Goal: Task Accomplishment & Management: Manage account settings

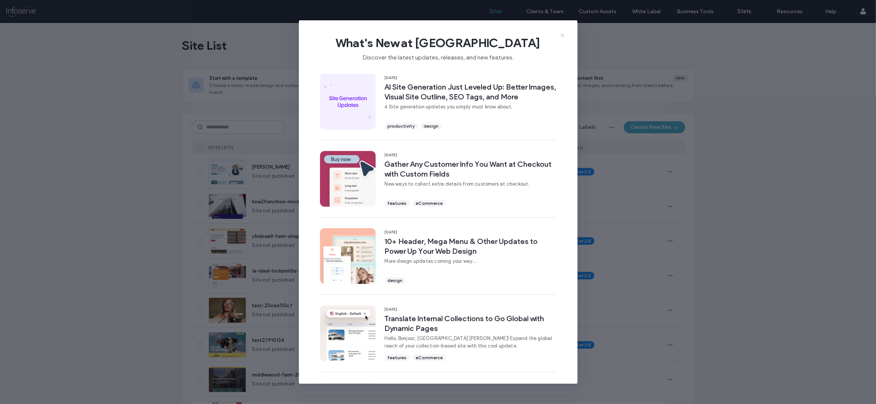
click at [564, 35] on icon at bounding box center [563, 35] width 6 height 6
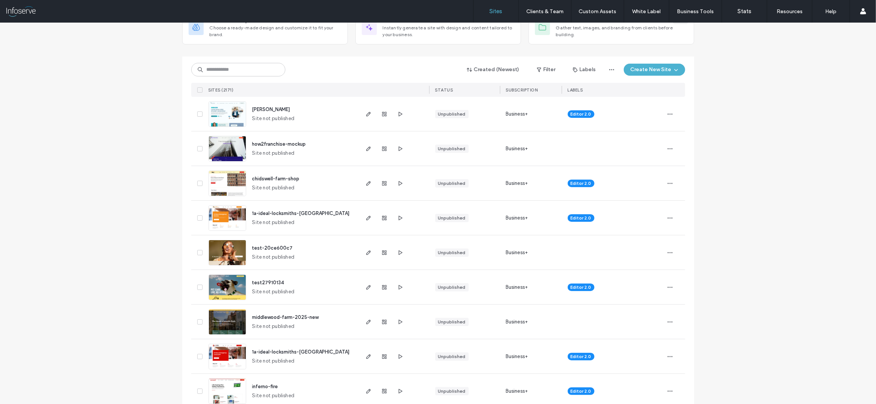
scroll to position [58, 0]
click at [222, 64] on input at bounding box center [238, 69] width 94 height 14
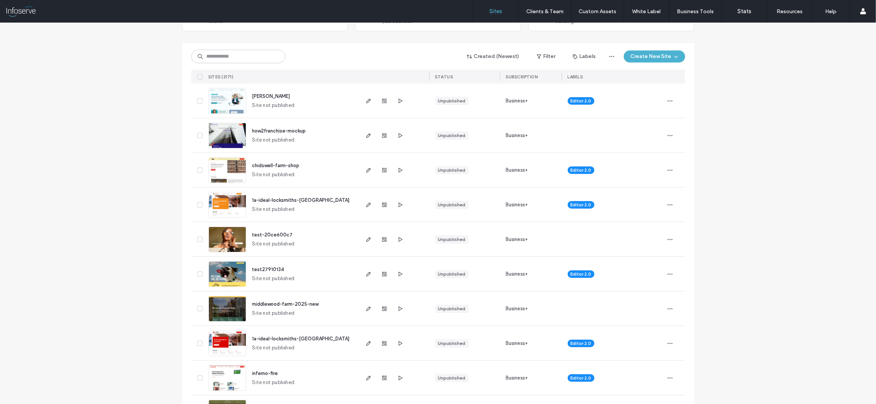
scroll to position [75, 0]
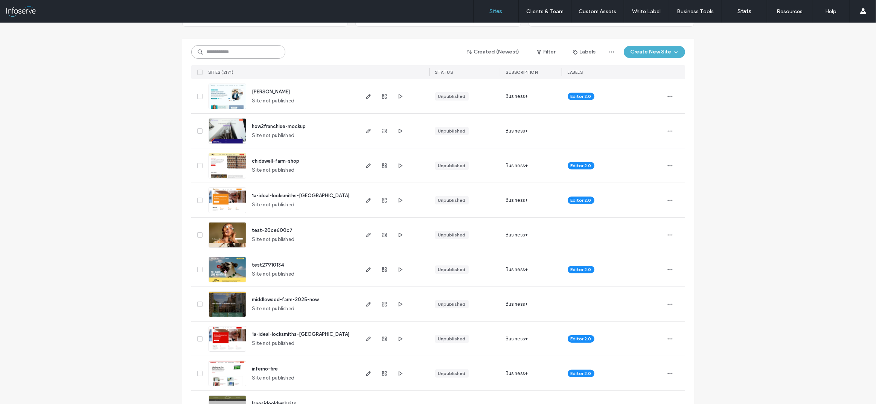
click at [238, 52] on input at bounding box center [238, 52] width 94 height 14
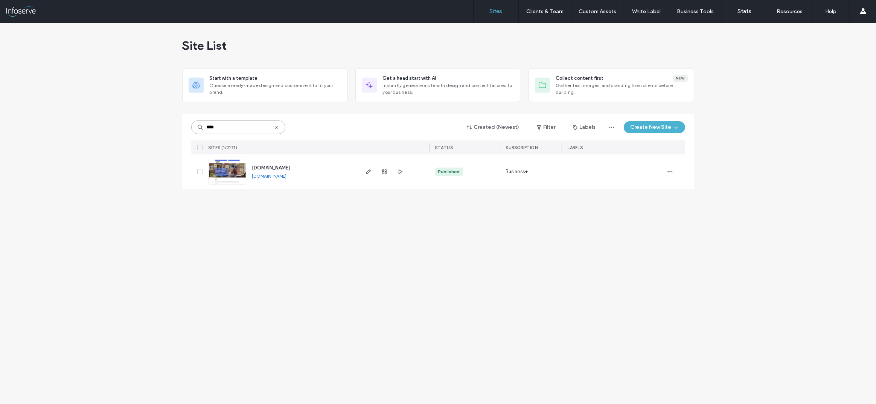
scroll to position [0, 0]
type input "****"
click at [252, 165] on link "www.kango-homeremovals.co.uk" at bounding box center [271, 168] width 38 height 6
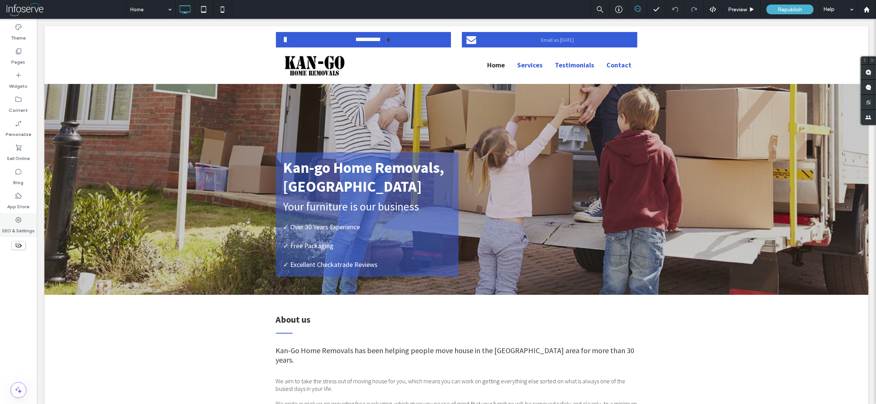
click at [17, 227] on label "SEO & Settings" at bounding box center [18, 229] width 33 height 11
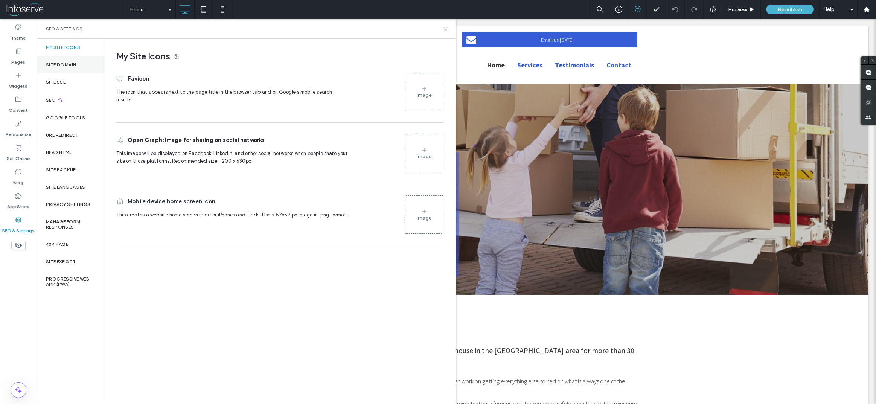
click at [59, 63] on label "Site Domain" at bounding box center [61, 64] width 30 height 5
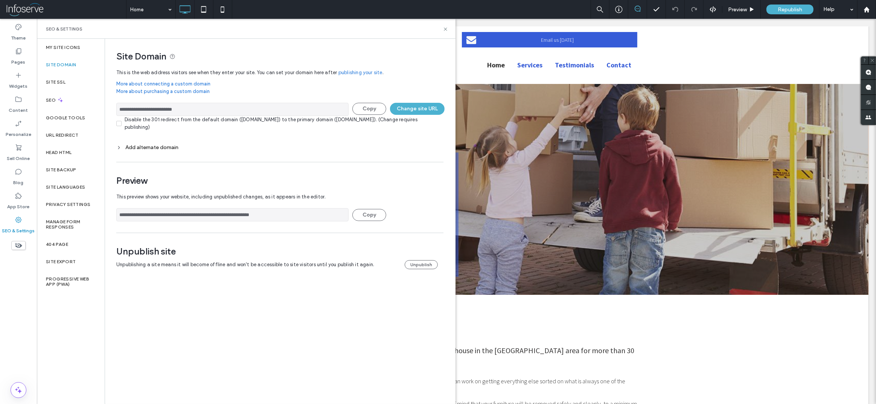
click at [416, 263] on div "**********" at bounding box center [279, 174] width 327 height 219
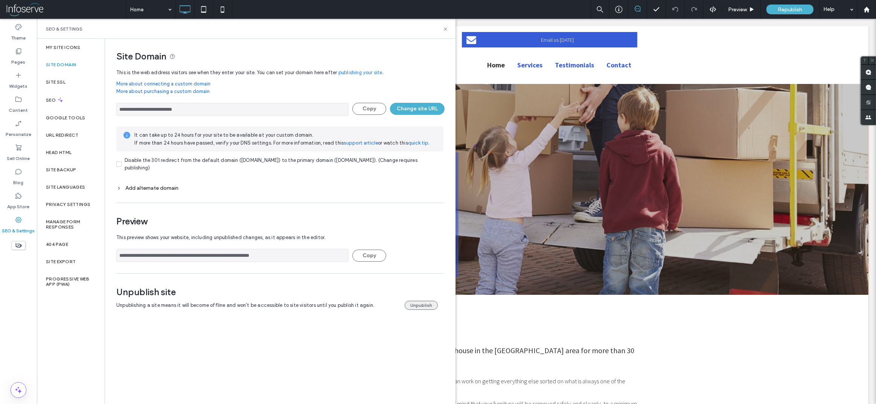
click at [412, 306] on button "Unpublish" at bounding box center [421, 305] width 33 height 9
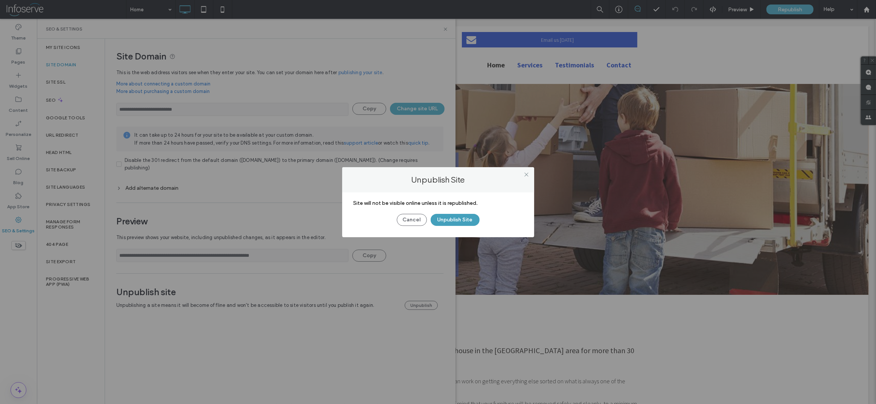
click at [455, 220] on button "Unpublish Site" at bounding box center [455, 220] width 49 height 12
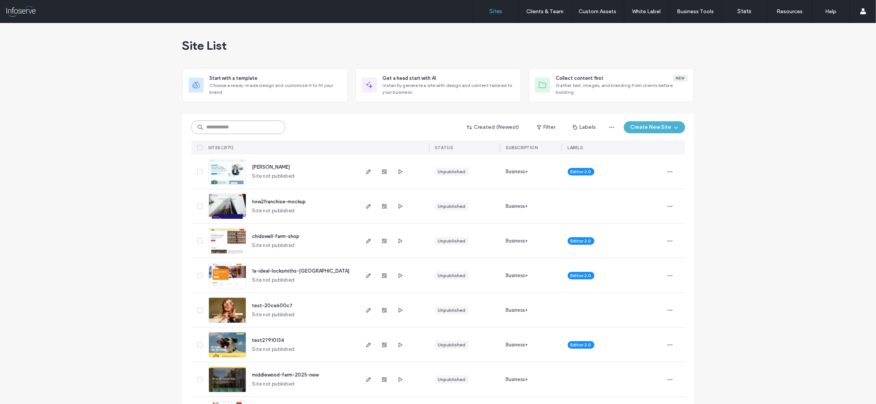
click at [232, 127] on input at bounding box center [238, 127] width 94 height 14
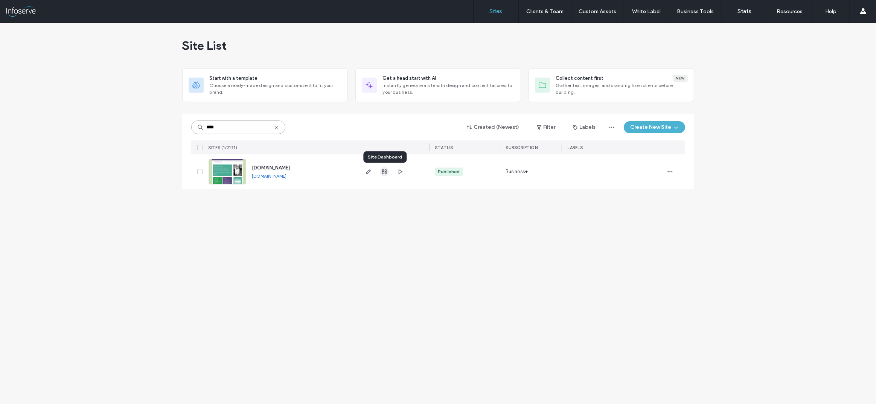
type input "****"
click at [387, 172] on icon "button" at bounding box center [384, 172] width 6 height 6
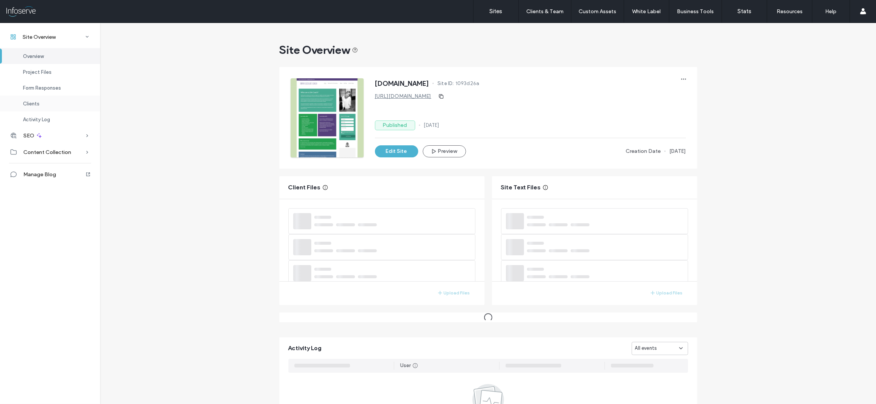
click at [41, 105] on div "Clients" at bounding box center [50, 104] width 100 height 16
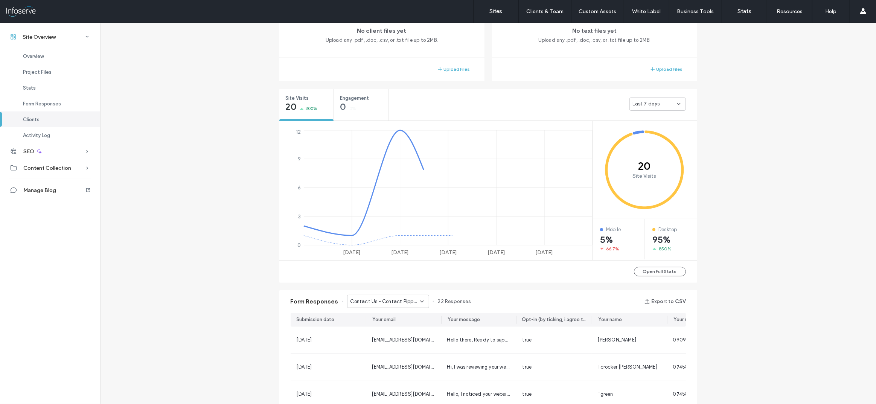
scroll to position [642, 0]
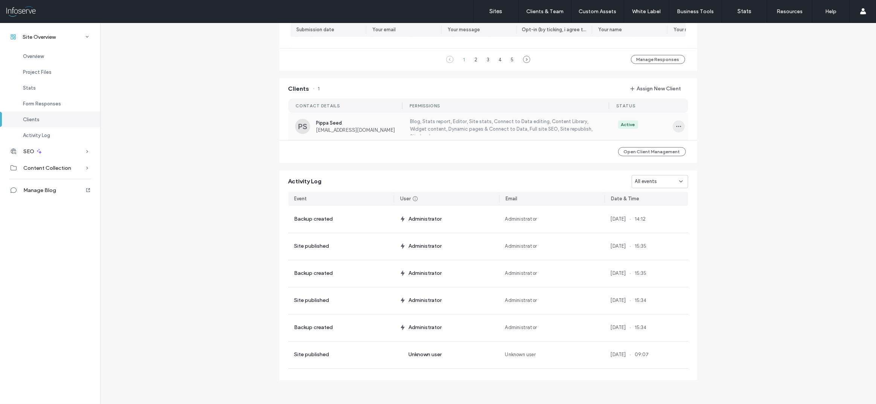
click at [676, 125] on icon "button" at bounding box center [679, 127] width 6 height 6
click at [703, 163] on span "Manage Access" at bounding box center [704, 161] width 37 height 8
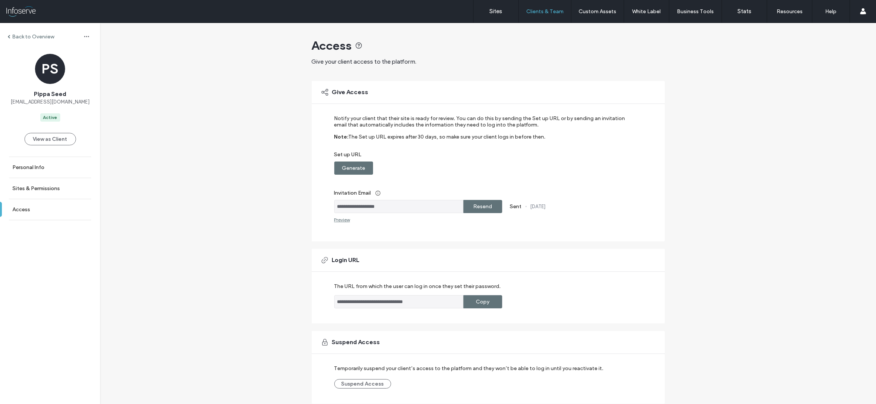
click at [479, 208] on label "Resend" at bounding box center [482, 207] width 19 height 14
click at [342, 221] on div "Preview" at bounding box center [342, 220] width 16 height 6
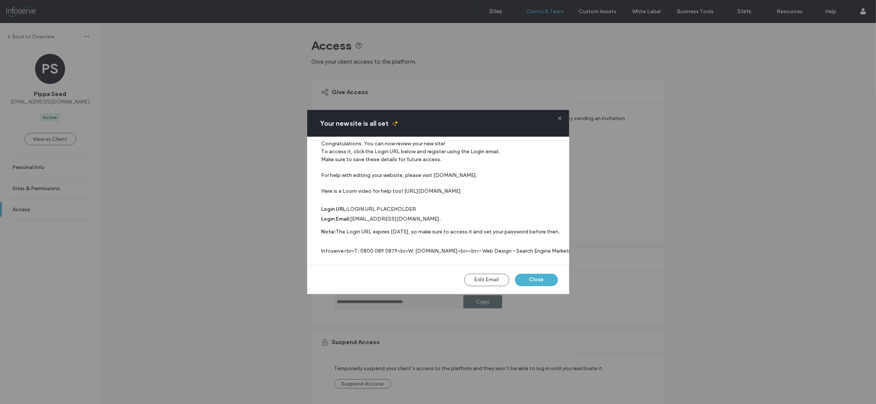
scroll to position [37, 0]
click at [561, 119] on icon at bounding box center [559, 118] width 5 height 5
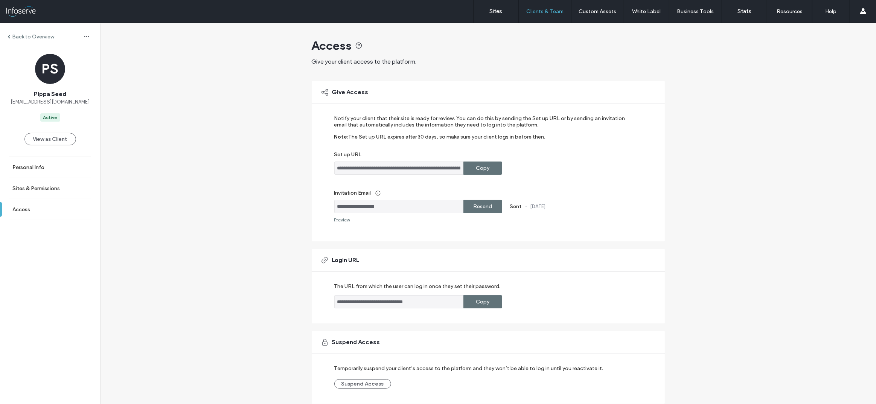
scroll to position [27, 0]
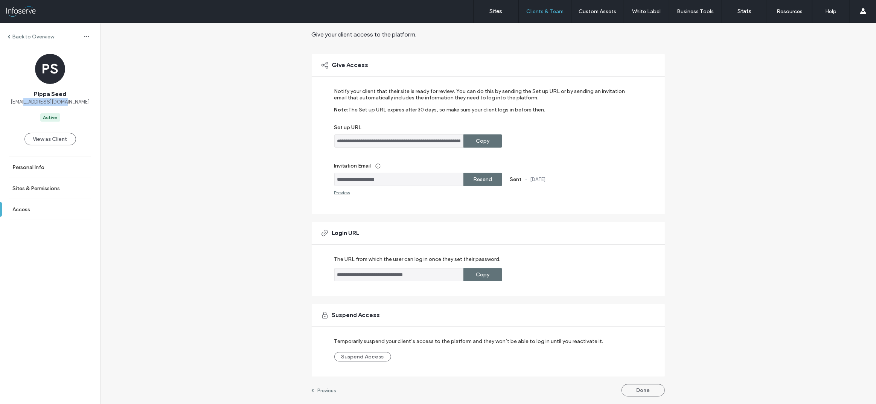
drag, startPoint x: 79, startPoint y: 104, endPoint x: 34, endPoint y: 105, distance: 45.2
click at [34, 105] on div "PS Pippa Seed info@pippaseed.co.uk Active" at bounding box center [50, 88] width 100 height 68
copy span "pippaseed.co.uk"
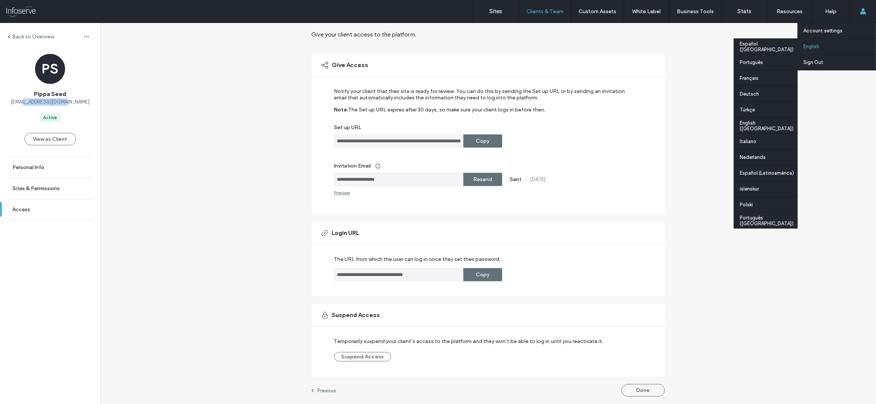
click at [869, 8] on div "Account settings English Español (España) Português Français Deutsch Türkçe Eng…" at bounding box center [863, 11] width 26 height 23
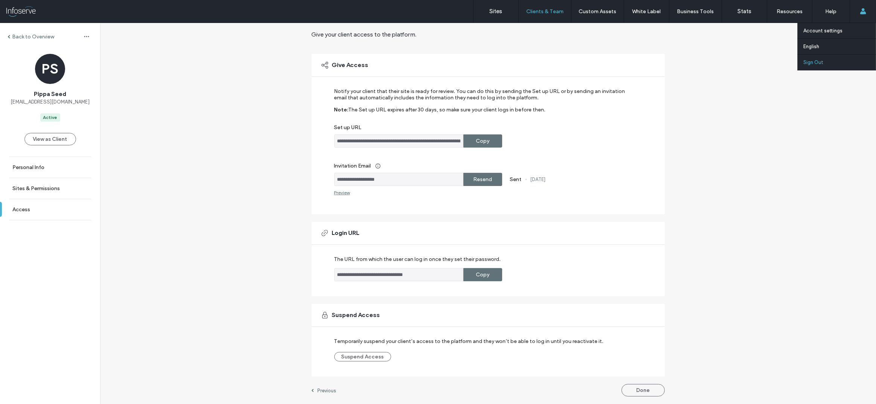
click at [813, 63] on label "Sign Out" at bounding box center [814, 62] width 20 height 6
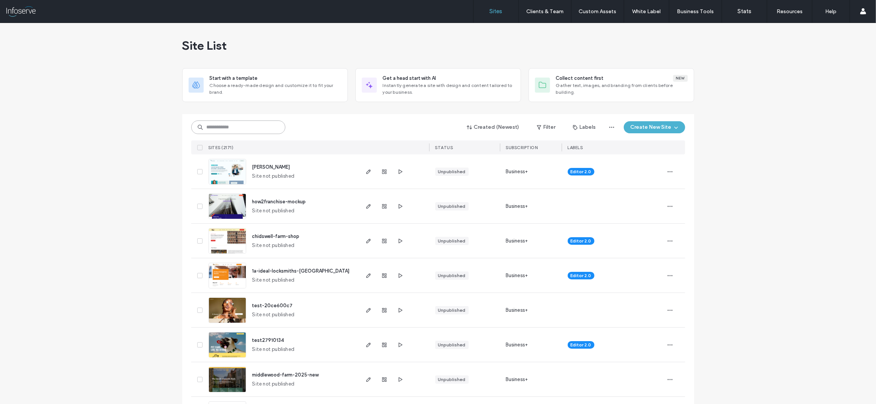
click at [216, 125] on input at bounding box center [238, 127] width 94 height 14
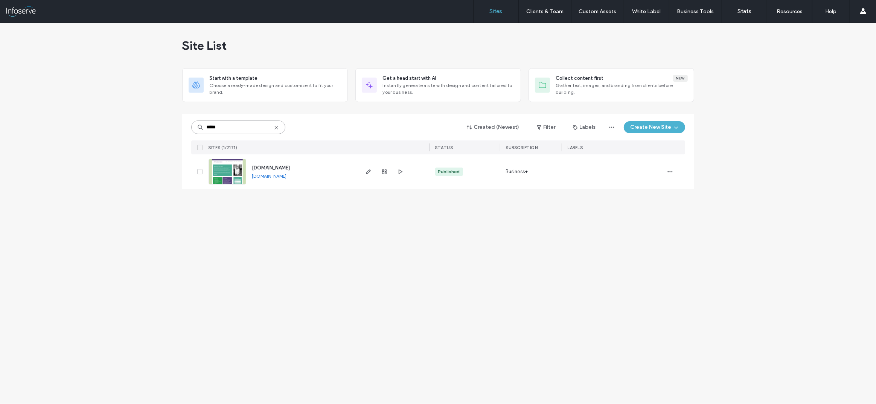
type input "*****"
click at [274, 127] on icon at bounding box center [276, 128] width 6 height 6
